Goal: Transaction & Acquisition: Purchase product/service

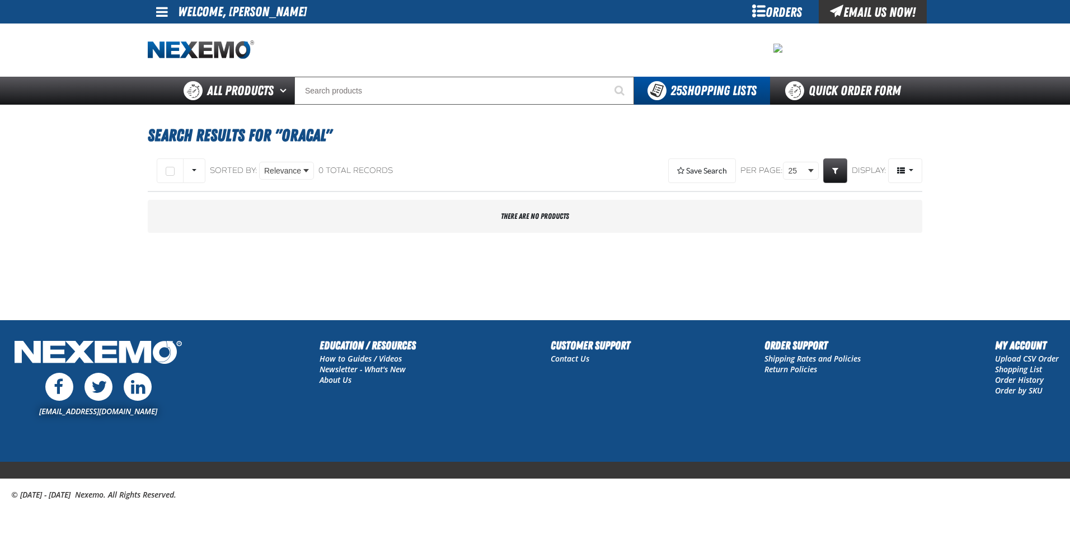
click at [163, 8] on span at bounding box center [162, 11] width 12 height 13
click at [239, 11] on li "Welcome, [PERSON_NAME]" at bounding box center [242, 11] width 129 height 23
click at [198, 60] on div at bounding box center [535, 49] width 774 height 53
click at [215, 55] on img "Home" at bounding box center [201, 50] width 106 height 20
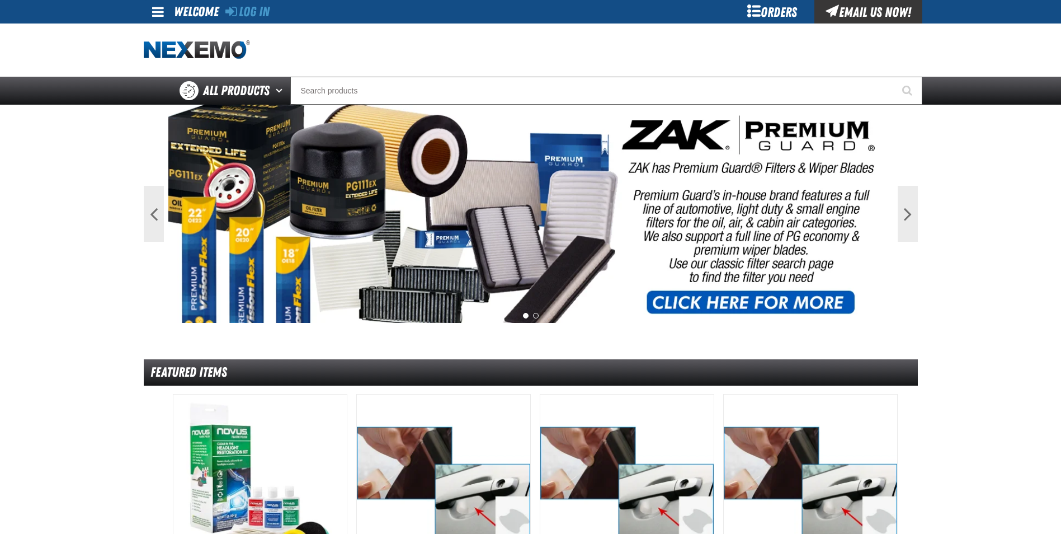
click at [467, 157] on img at bounding box center [530, 214] width 725 height 218
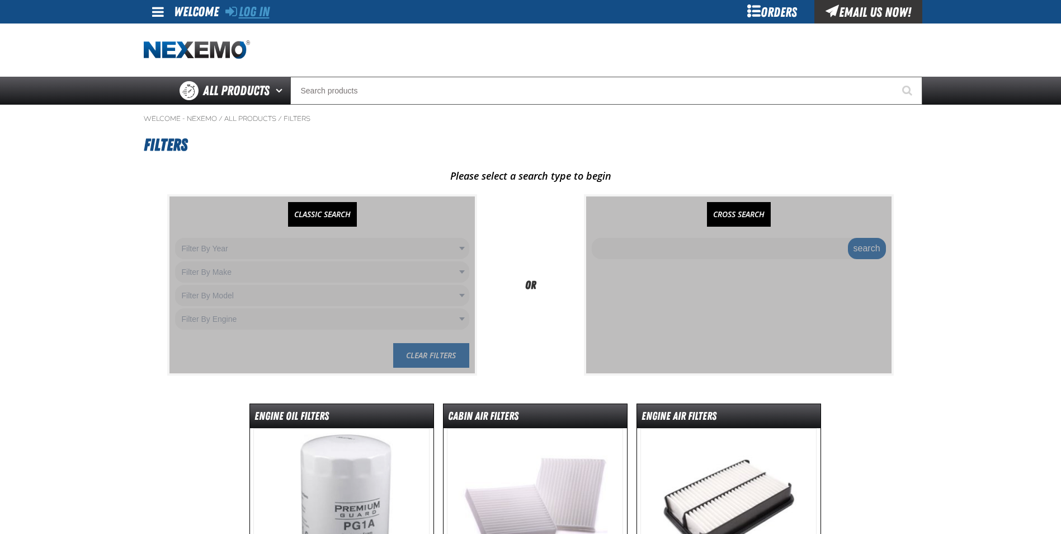
click at [255, 17] on link "Log In" at bounding box center [247, 12] width 44 height 16
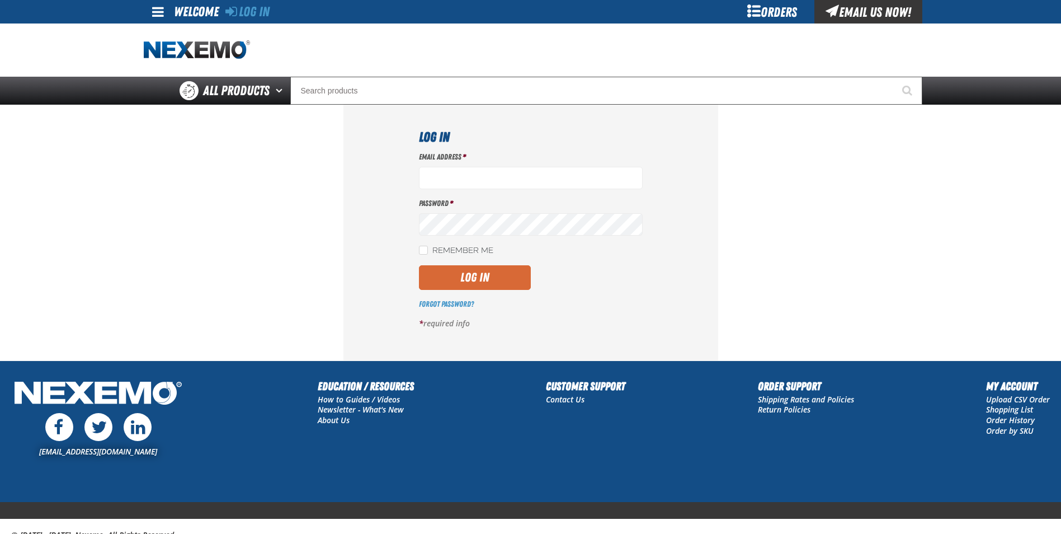
type input "rboggs01@vtaig.com"
click at [480, 288] on button "Log In" at bounding box center [475, 277] width 112 height 25
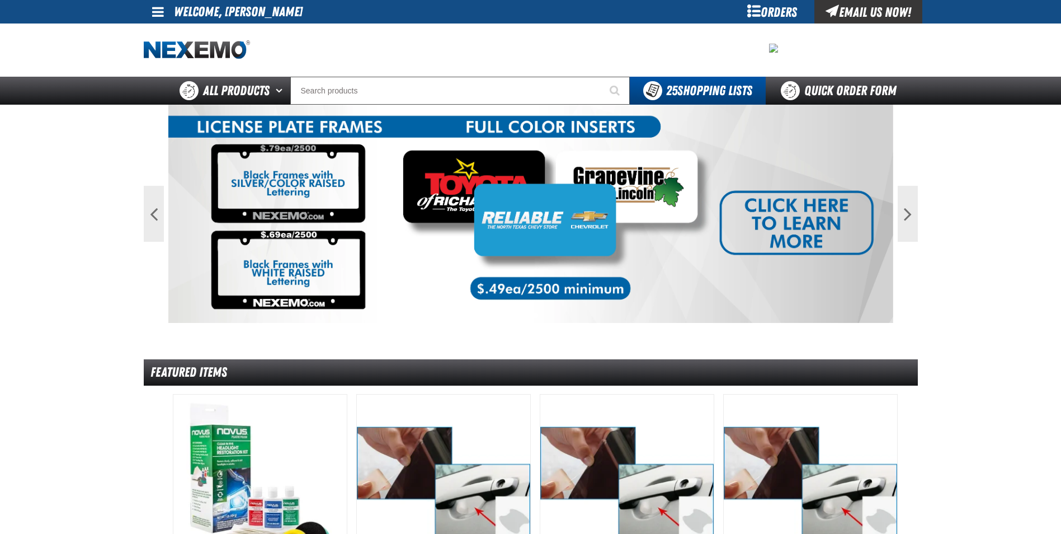
drag, startPoint x: 0, startPoint y: 264, endPoint x: 172, endPoint y: 2, distance: 313.1
click at [10, 258] on main "Previous Next 1 2 Featured Items" at bounding box center [530, 543] width 1061 height 876
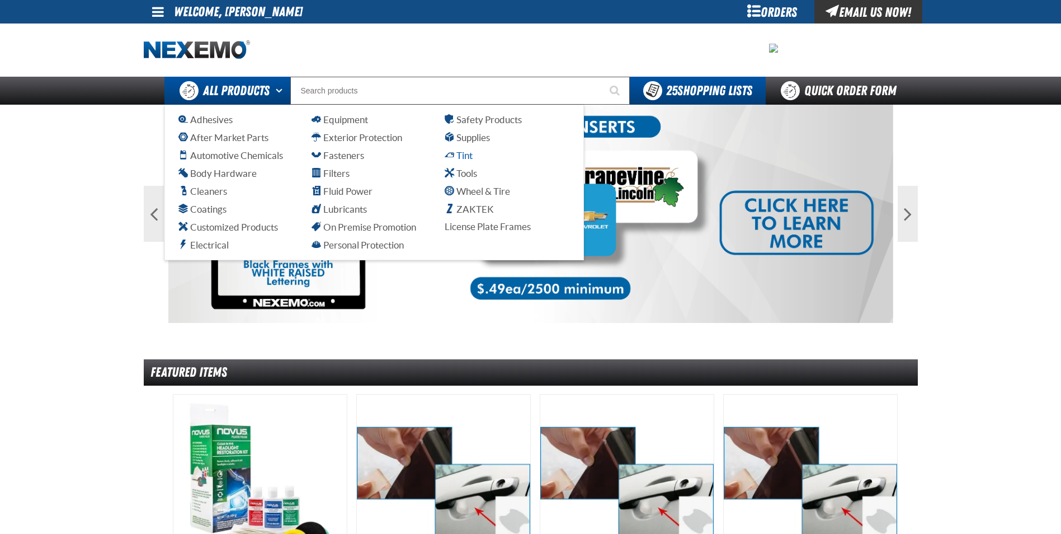
click at [456, 154] on span "Tint" at bounding box center [459, 155] width 28 height 11
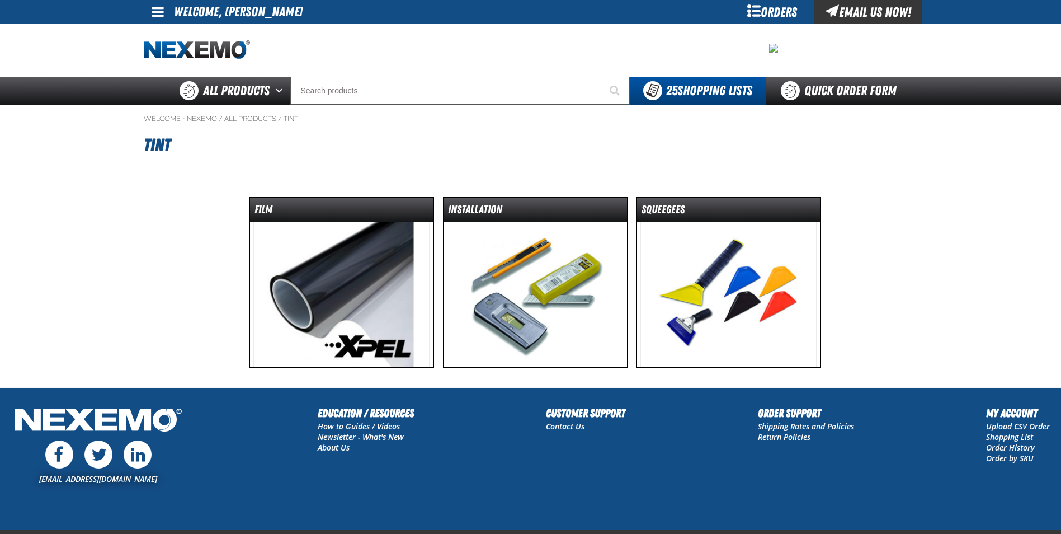
click at [338, 286] on img at bounding box center [341, 294] width 176 height 145
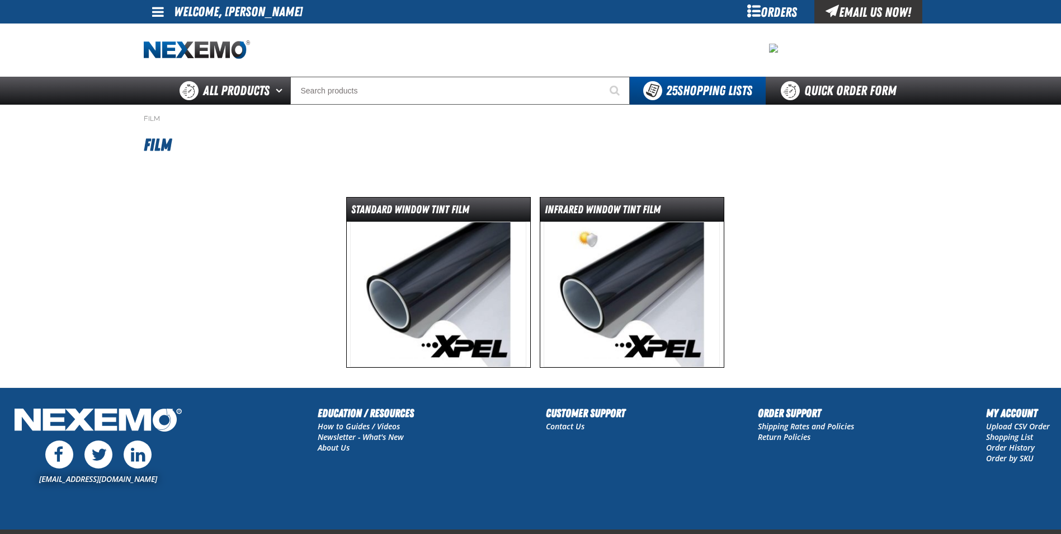
click at [440, 267] on img at bounding box center [438, 294] width 176 height 145
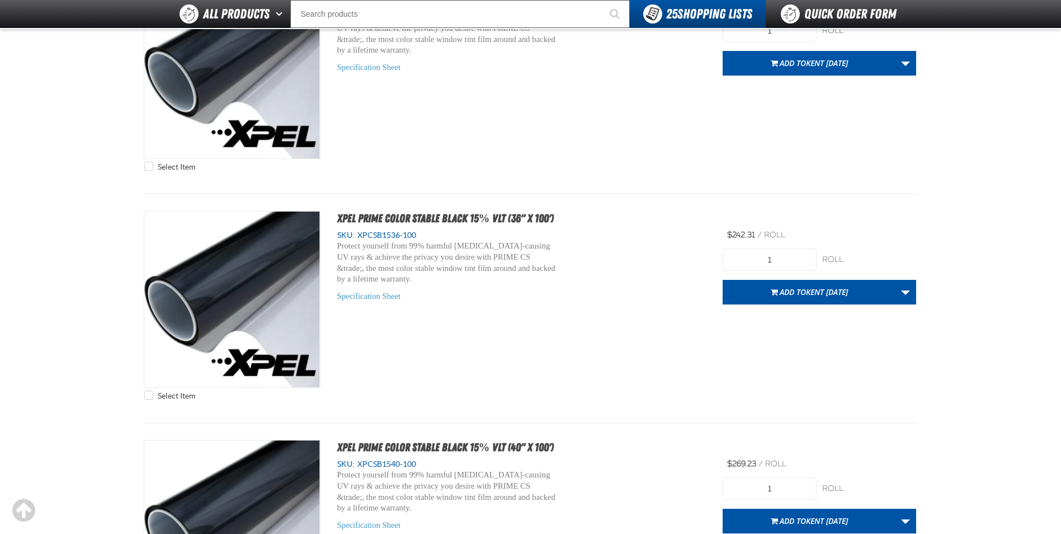
scroll to position [2070, 0]
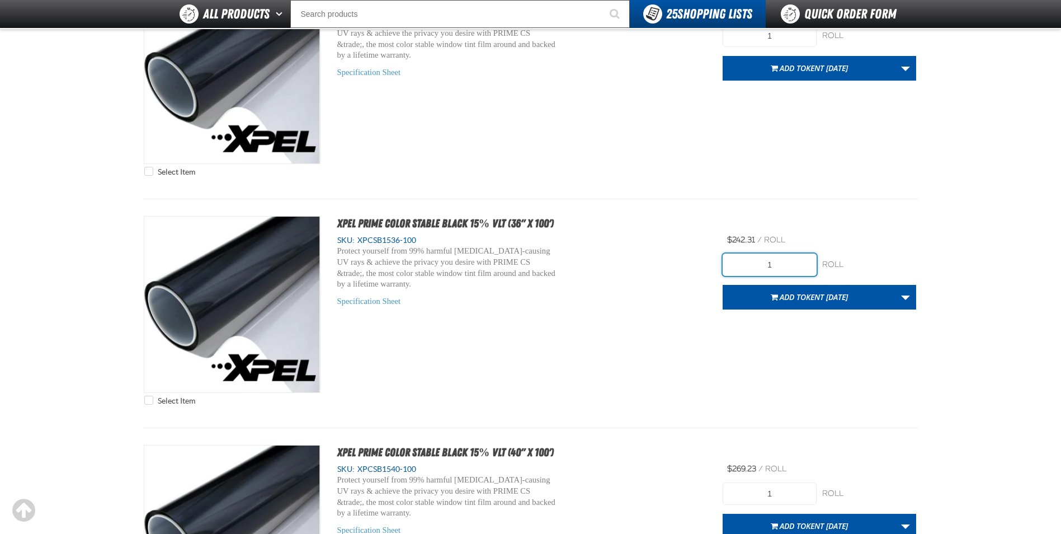
click at [787, 263] on input "1" at bounding box center [770, 264] width 94 height 22
type input "2"
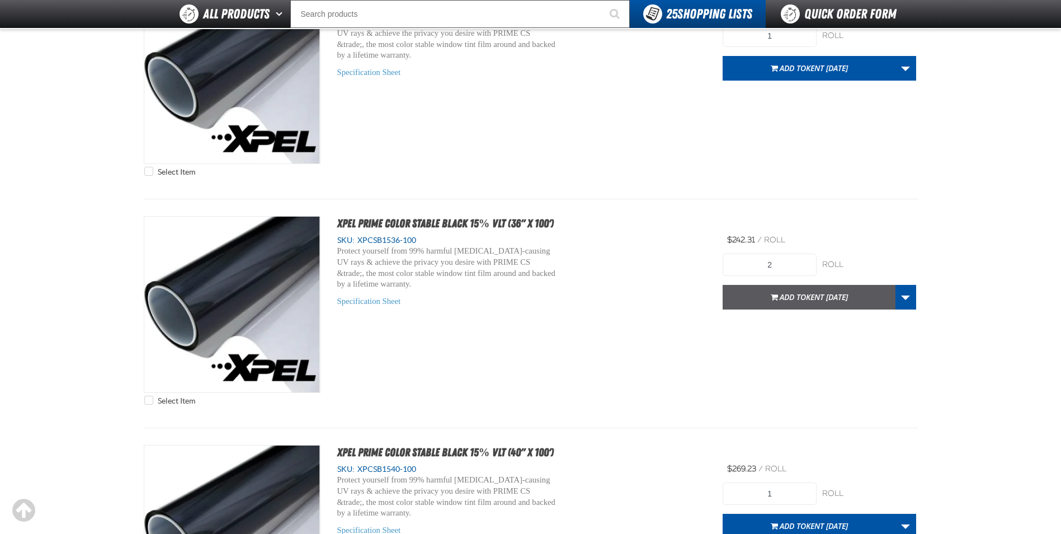
click at [795, 294] on span "Add to Kent 11.24.2021" at bounding box center [814, 296] width 68 height 11
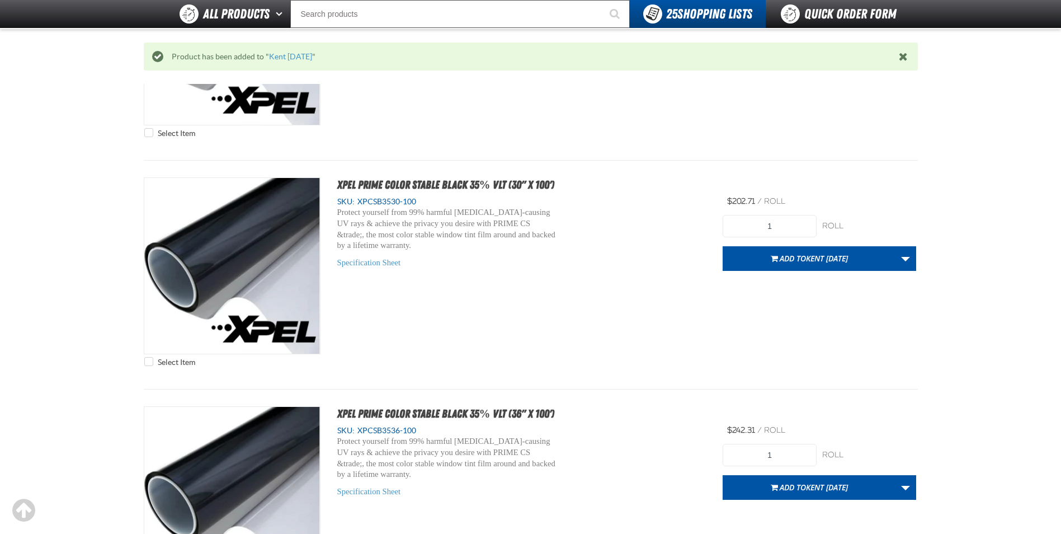
scroll to position [4251, 0]
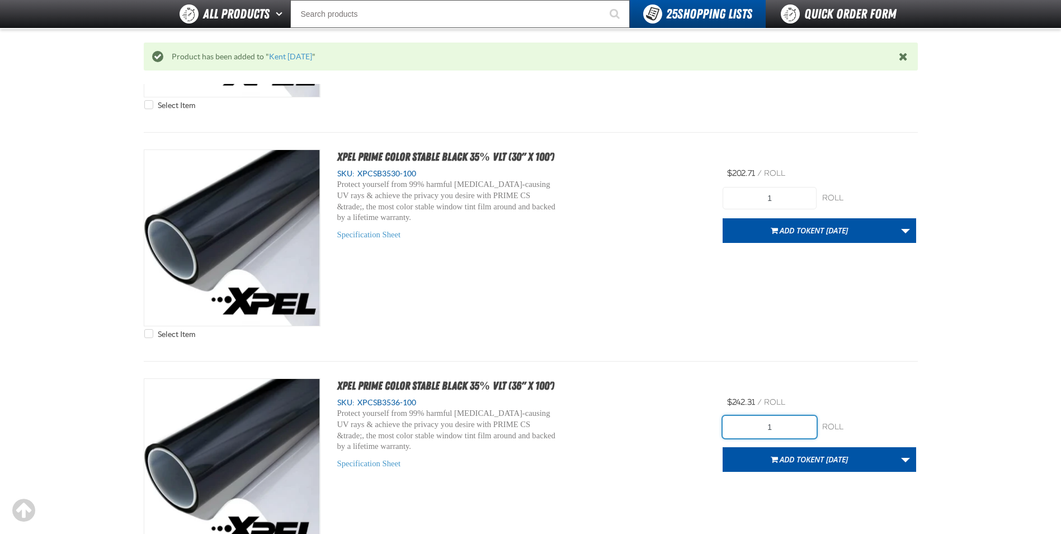
click at [788, 425] on input "1" at bounding box center [770, 427] width 94 height 22
type input "6"
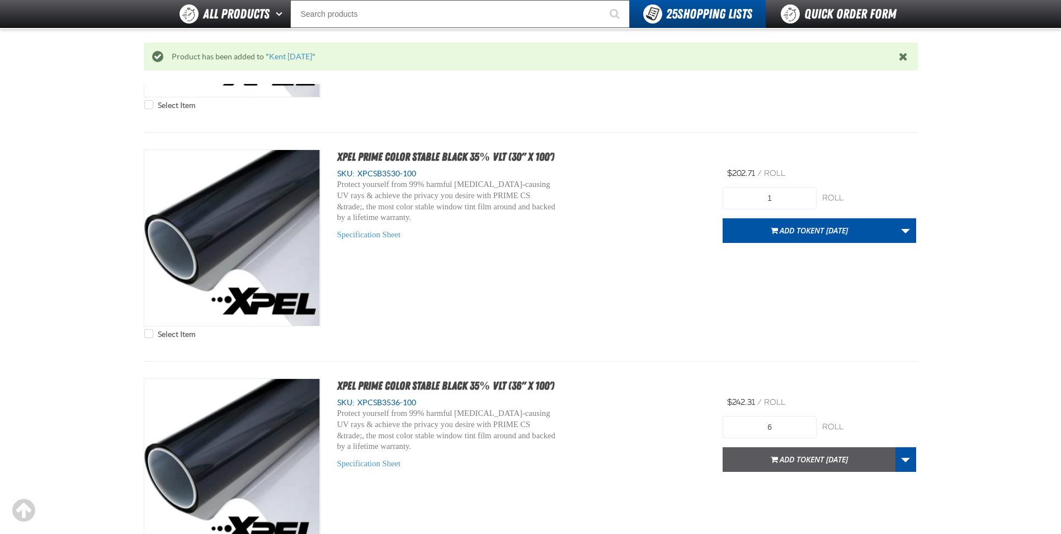
click at [799, 453] on button "Add to Kent 11.24.2021" at bounding box center [809, 459] width 173 height 25
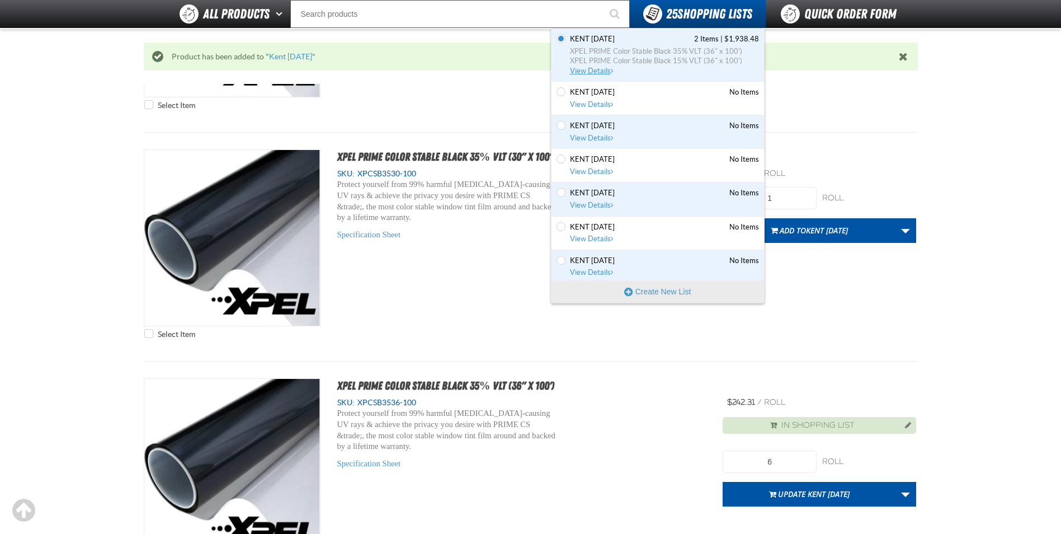
click at [671, 48] on span "XPEL PRIME Color Stable Black 35% VLT (36" x 100')" at bounding box center [664, 51] width 189 height 10
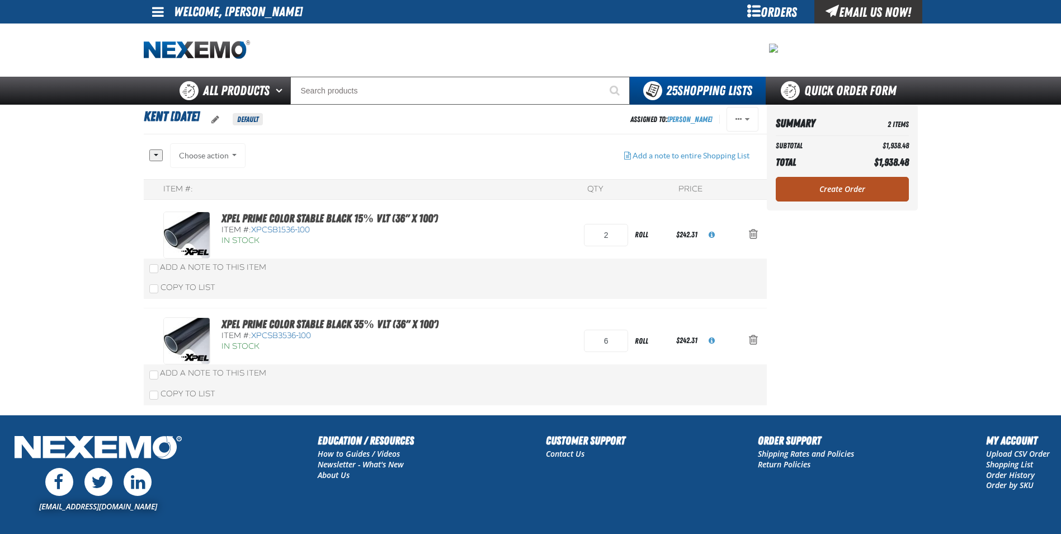
click at [835, 184] on link "Create Order" at bounding box center [842, 189] width 133 height 25
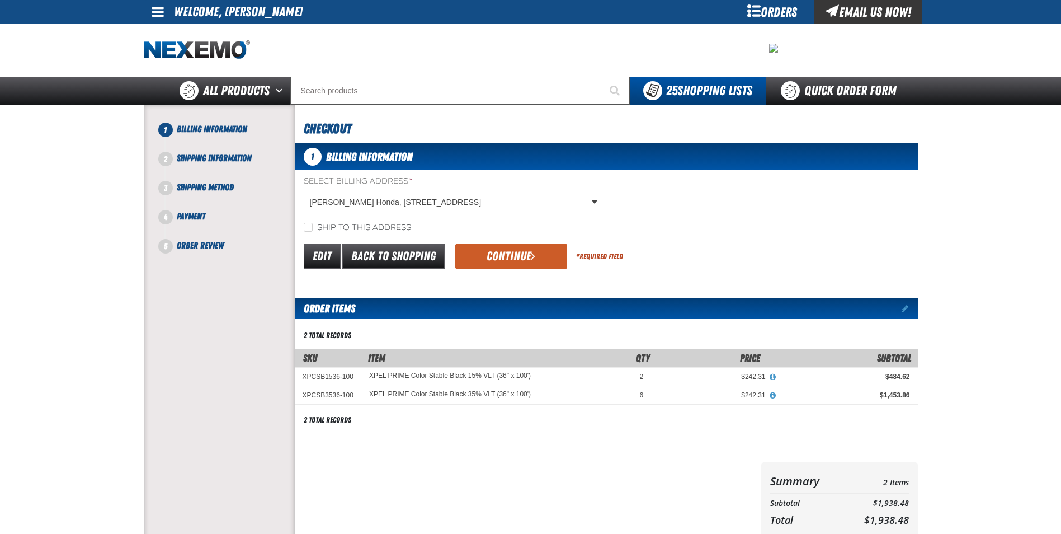
drag, startPoint x: 486, startPoint y: 389, endPoint x: 497, endPoint y: 382, distance: 13.0
click at [497, 382] on tbody "XPCSB1536-100 XPEL PRIME Color Stable Black 15% VLT (36" x 100') XPCSB1536-100 …" at bounding box center [606, 385] width 623 height 37
click at [513, 259] on button "Continue" at bounding box center [511, 256] width 112 height 25
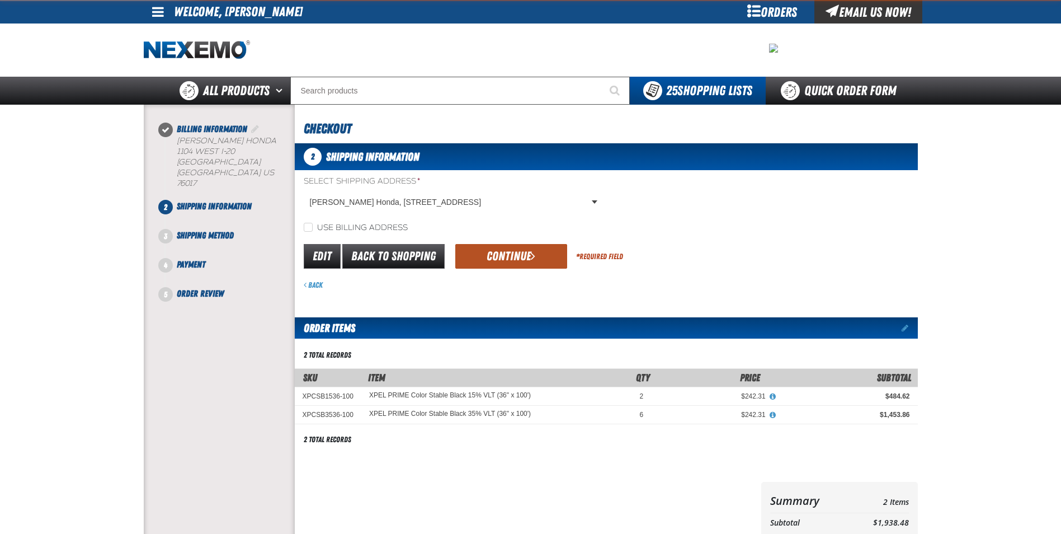
drag, startPoint x: 512, startPoint y: 257, endPoint x: 514, endPoint y: 265, distance: 7.4
click at [514, 265] on button "Continue" at bounding box center [511, 256] width 112 height 25
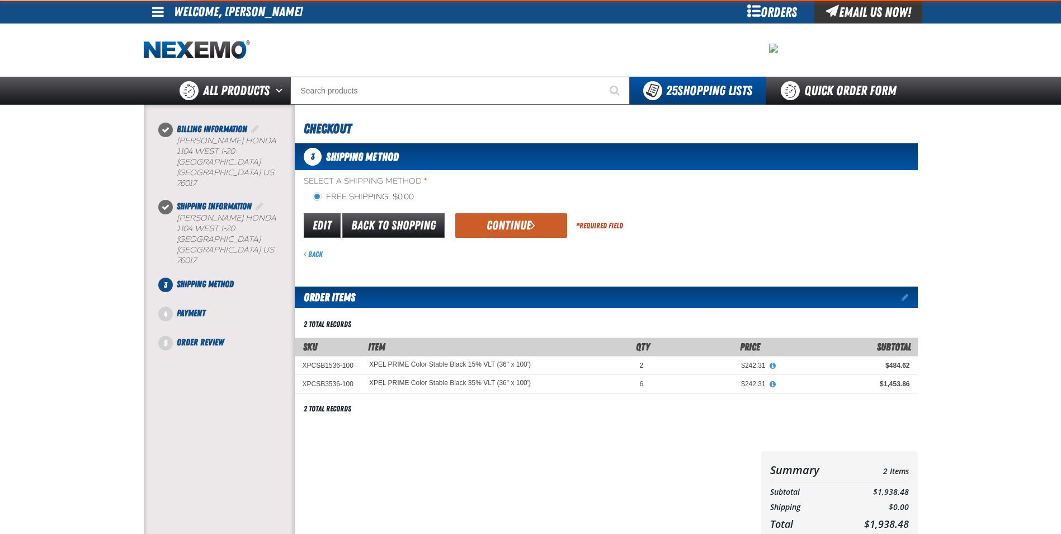
click at [514, 258] on div "Back" at bounding box center [611, 254] width 614 height 11
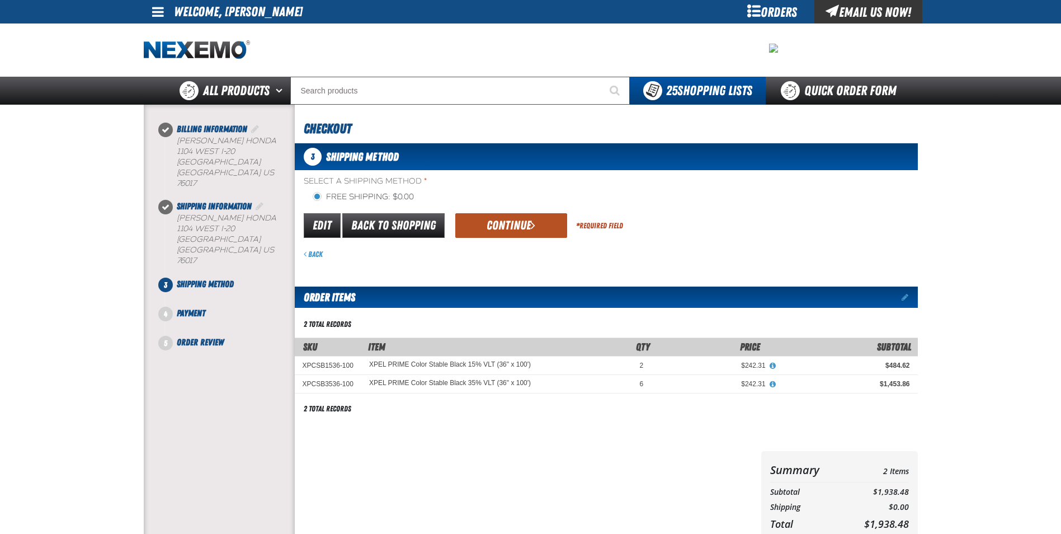
click at [510, 231] on button "Continue" at bounding box center [511, 225] width 112 height 25
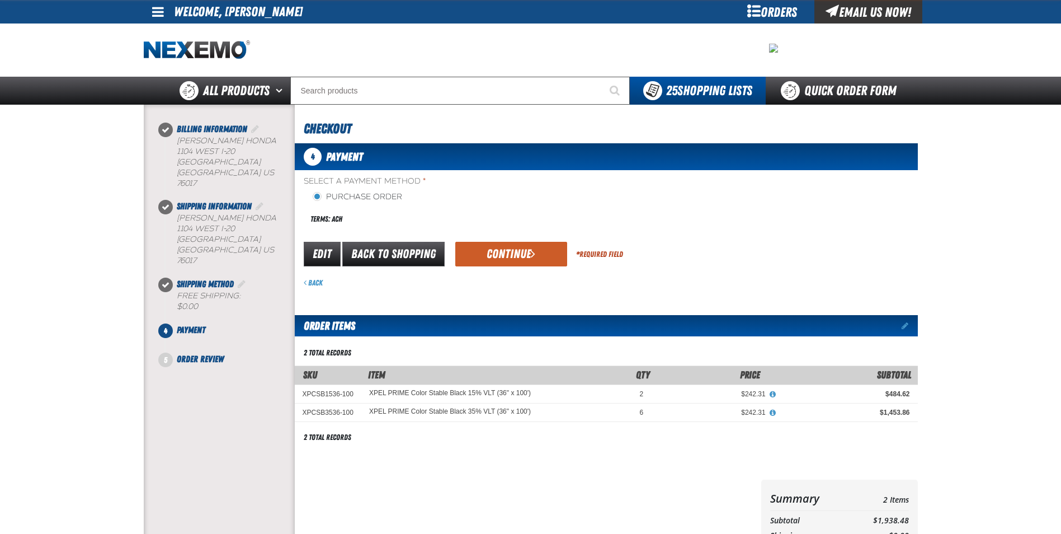
click at [510, 229] on div "Terms: ACH" at bounding box center [455, 219] width 303 height 24
click at [514, 261] on button "Continue" at bounding box center [511, 254] width 112 height 25
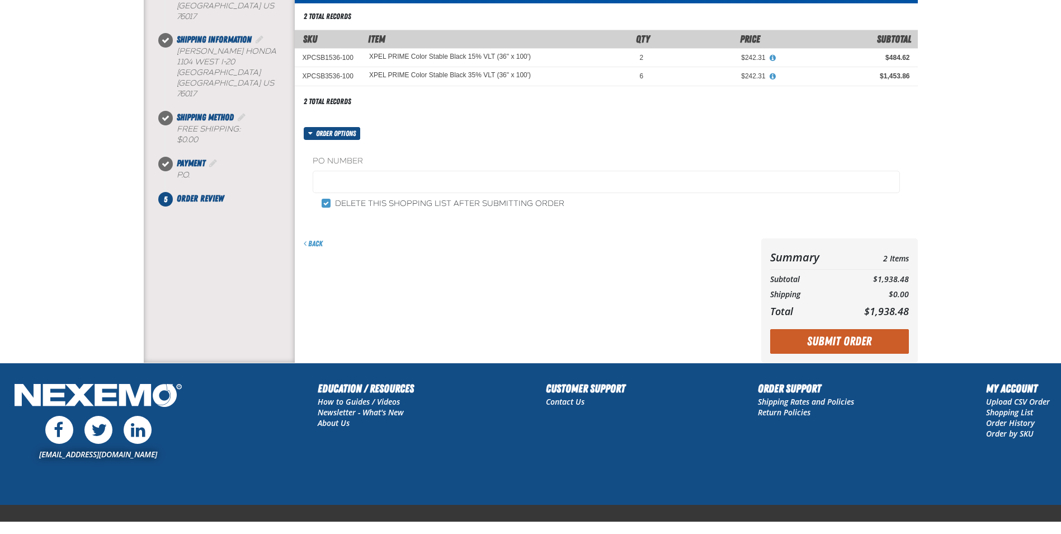
scroll to position [168, 0]
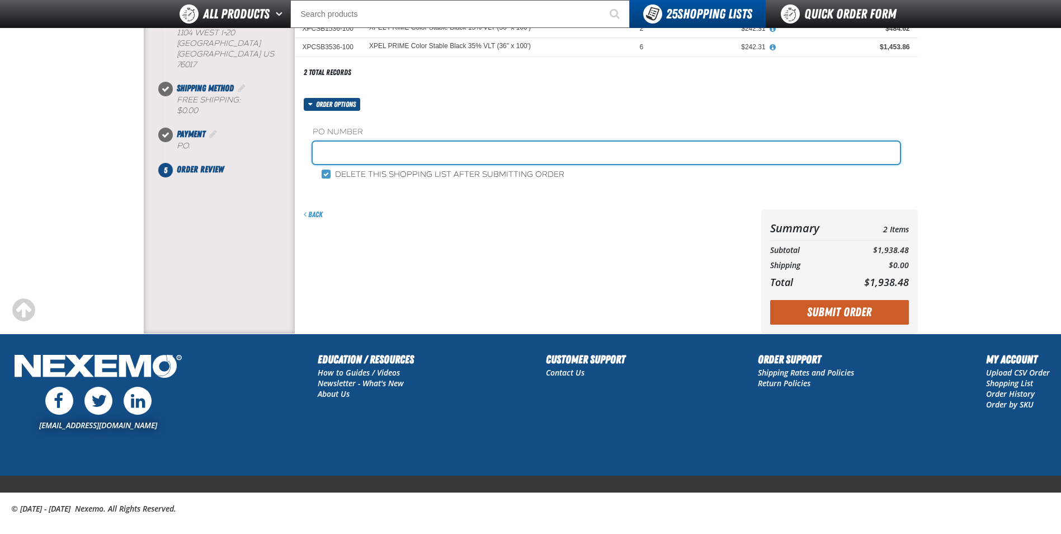
drag, startPoint x: 332, startPoint y: 150, endPoint x: 472, endPoint y: 150, distance: 139.9
click at [337, 150] on input "text" at bounding box center [606, 153] width 587 height 22
paste input "182950"
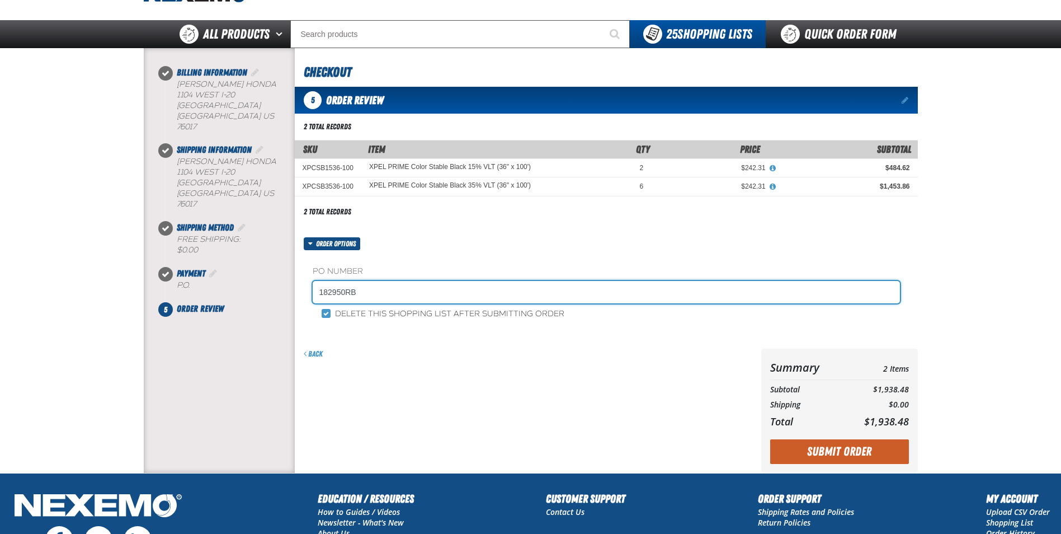
scroll to position [182, 0]
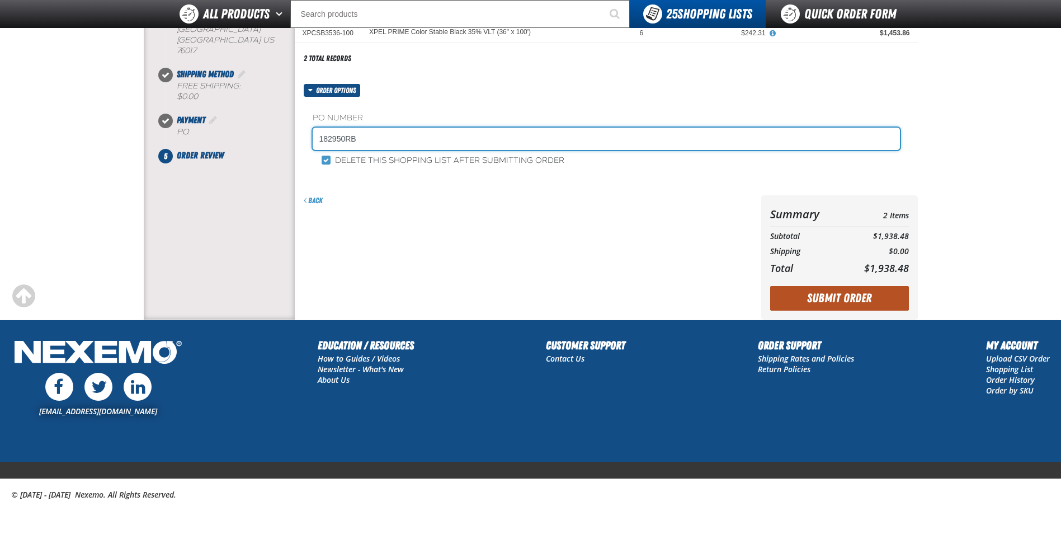
type input "182950RB"
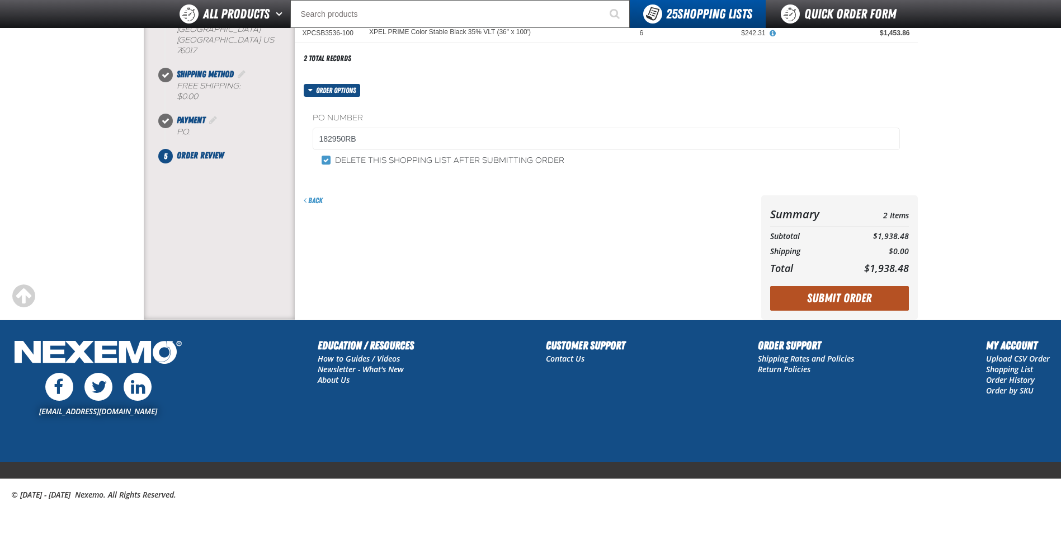
click at [824, 293] on button "Submit Order" at bounding box center [839, 298] width 139 height 25
